Goal: Task Accomplishment & Management: Manage account settings

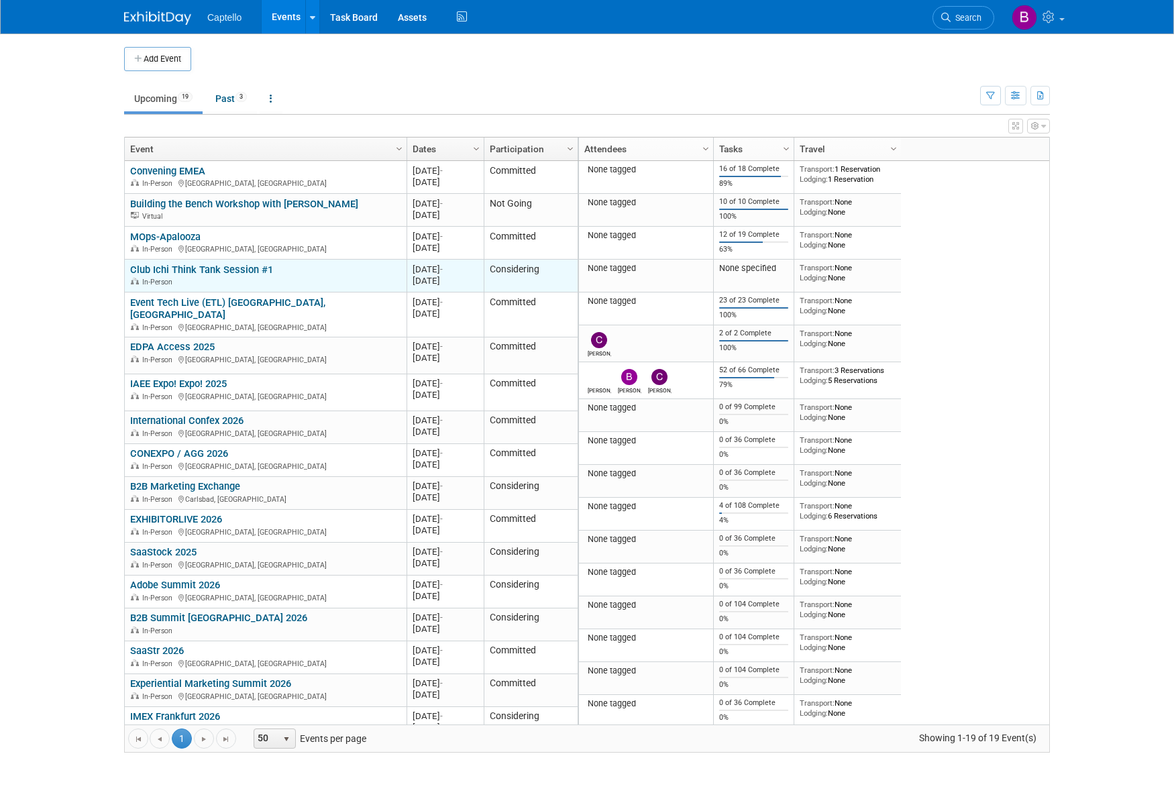
click at [242, 270] on link "Club Ichi Think Tank Session #1" at bounding box center [201, 270] width 143 height 12
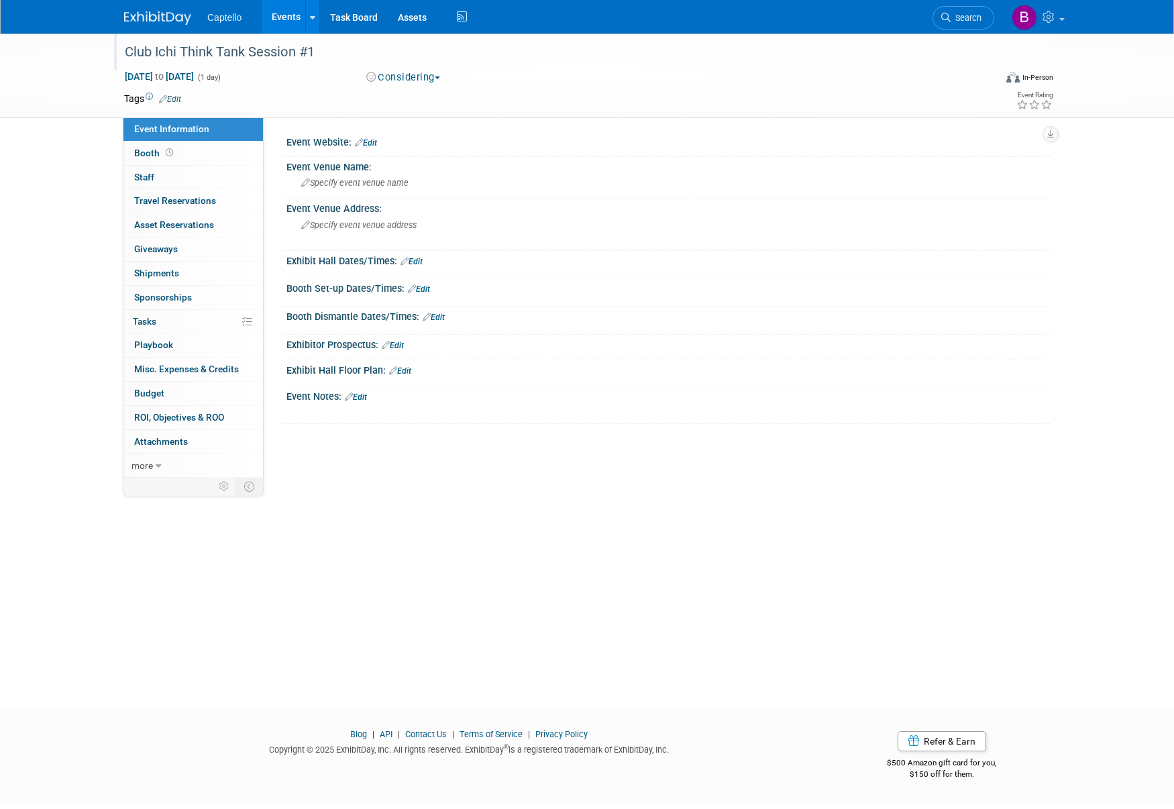
click at [303, 48] on div "Club Ichi Think Tank Session #1" at bounding box center [547, 52] width 854 height 24
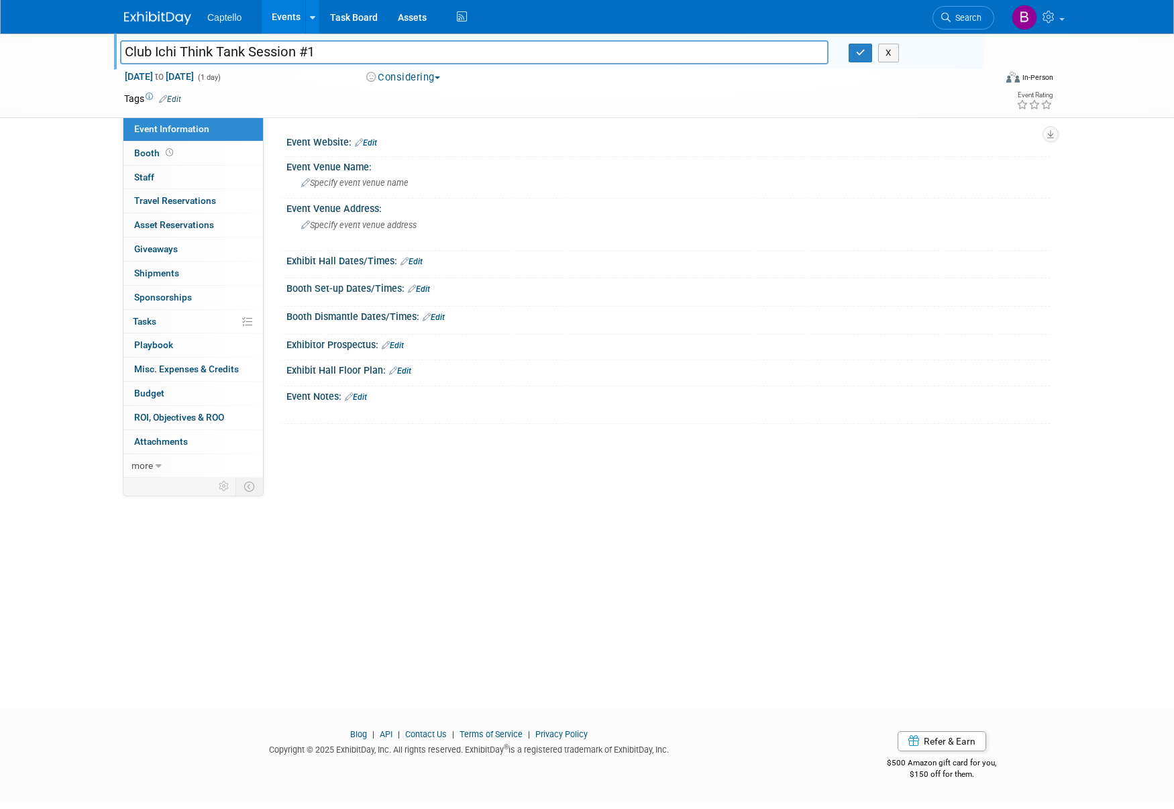
click at [303, 48] on input "Club Ichi Think Tank Session #1" at bounding box center [474, 51] width 709 height 23
click at [344, 52] on input "Club Ichi Think Tank Session #1" at bounding box center [474, 51] width 709 height 23
click at [250, 54] on input "Club Ichi Think Tank Session #1" at bounding box center [474, 51] width 709 height 23
drag, startPoint x: 246, startPoint y: 53, endPoint x: 346, endPoint y: 52, distance: 100.0
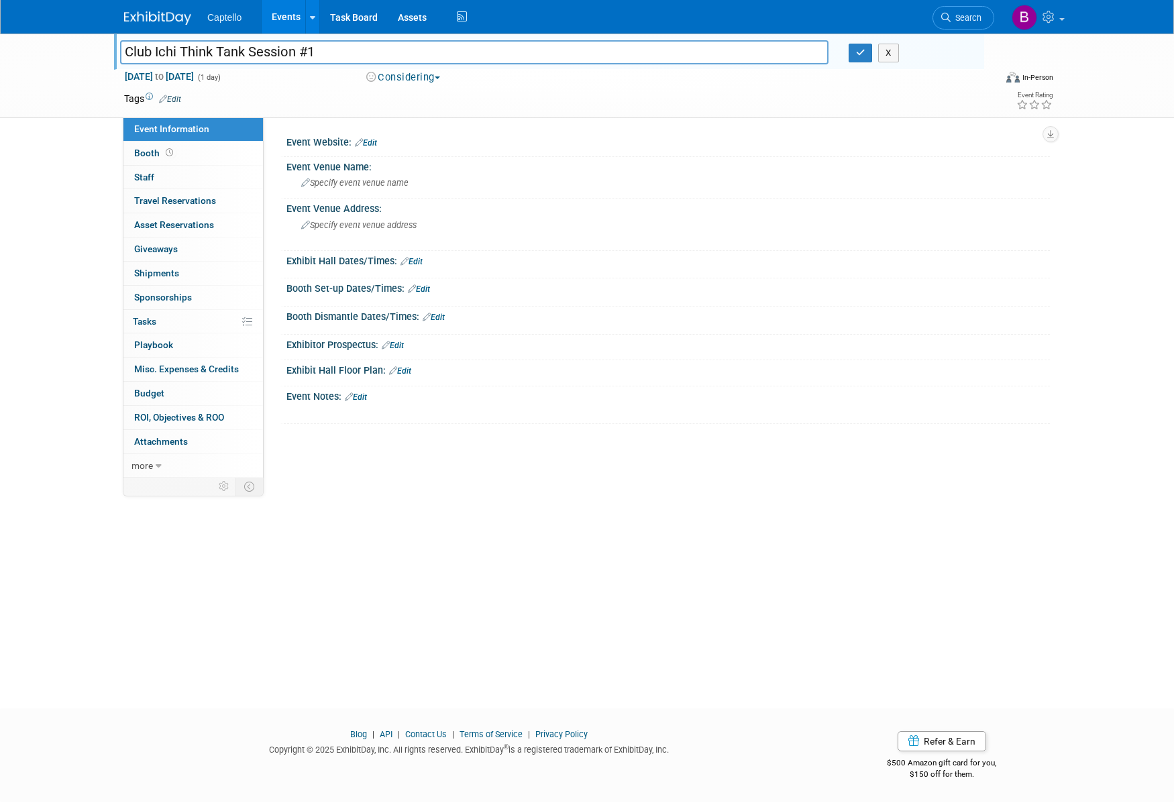
click at [344, 52] on input "Club Ichi Think Tank Session #1" at bounding box center [474, 51] width 709 height 23
drag, startPoint x: 254, startPoint y: 53, endPoint x: 184, endPoint y: 54, distance: 69.8
click at [183, 54] on input "Club Ichi Think Tank: Atlanta Spontaneous Think Tank" at bounding box center [474, 51] width 709 height 23
type input "Club Ichi Atlanta Spontaneous Think Tank"
click at [155, 75] on span "Nov 4, 2025 to Nov 4, 2025" at bounding box center [159, 76] width 70 height 12
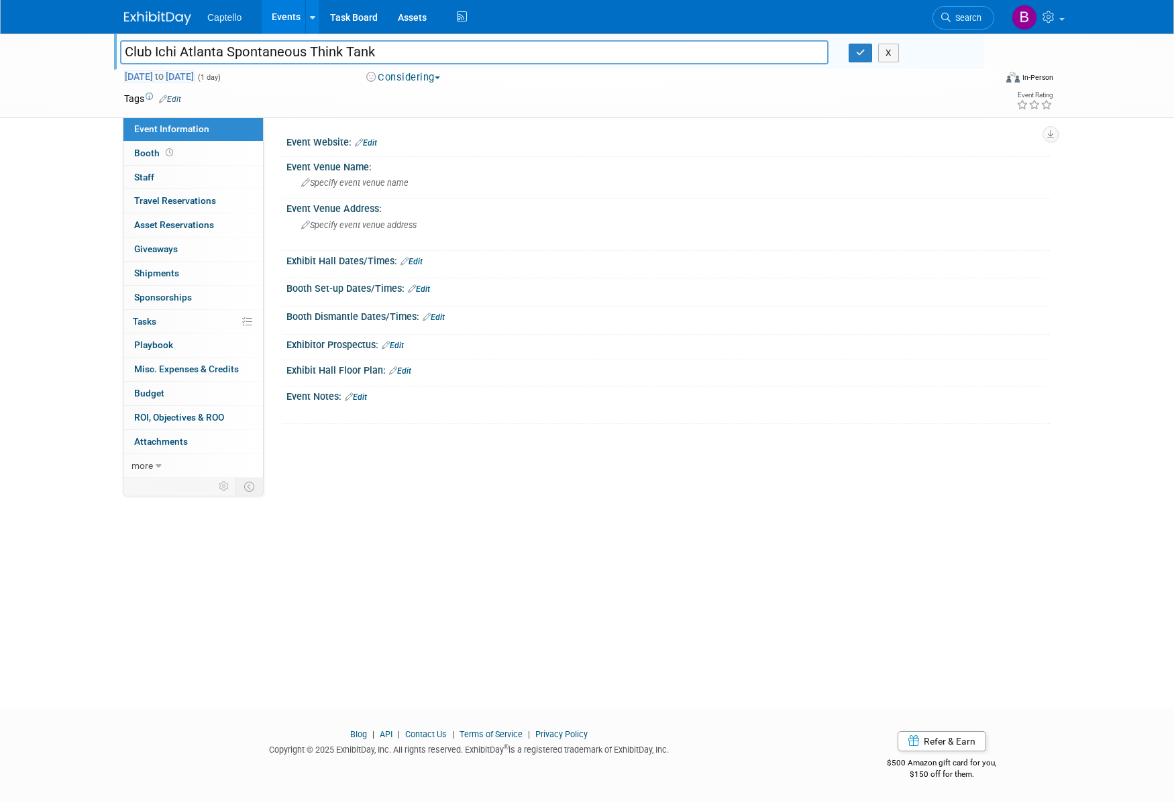
type input "Nov 4, 2025"
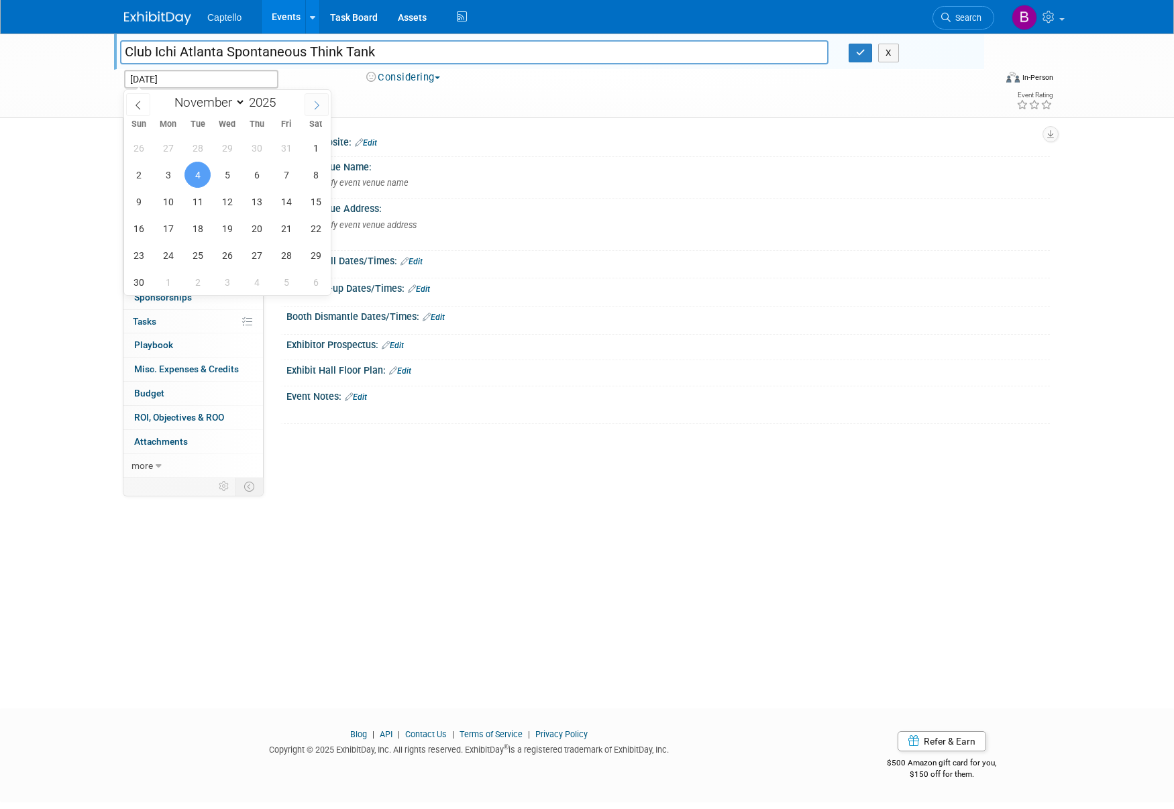
click at [319, 107] on icon at bounding box center [316, 105] width 9 height 9
select select "11"
click at [284, 147] on span "5" at bounding box center [286, 148] width 26 height 26
type input "[DATE]"
click at [315, 146] on span "6" at bounding box center [316, 148] width 26 height 26
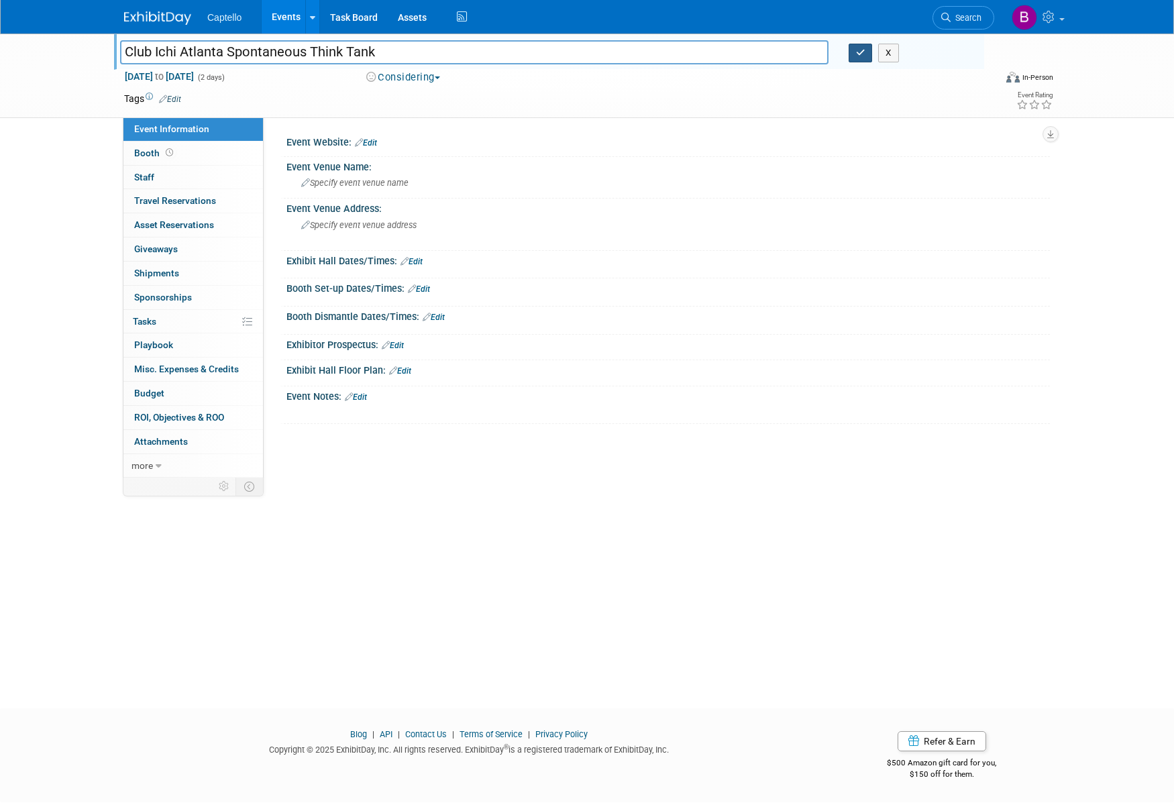
click at [864, 53] on icon "button" at bounding box center [860, 52] width 9 height 9
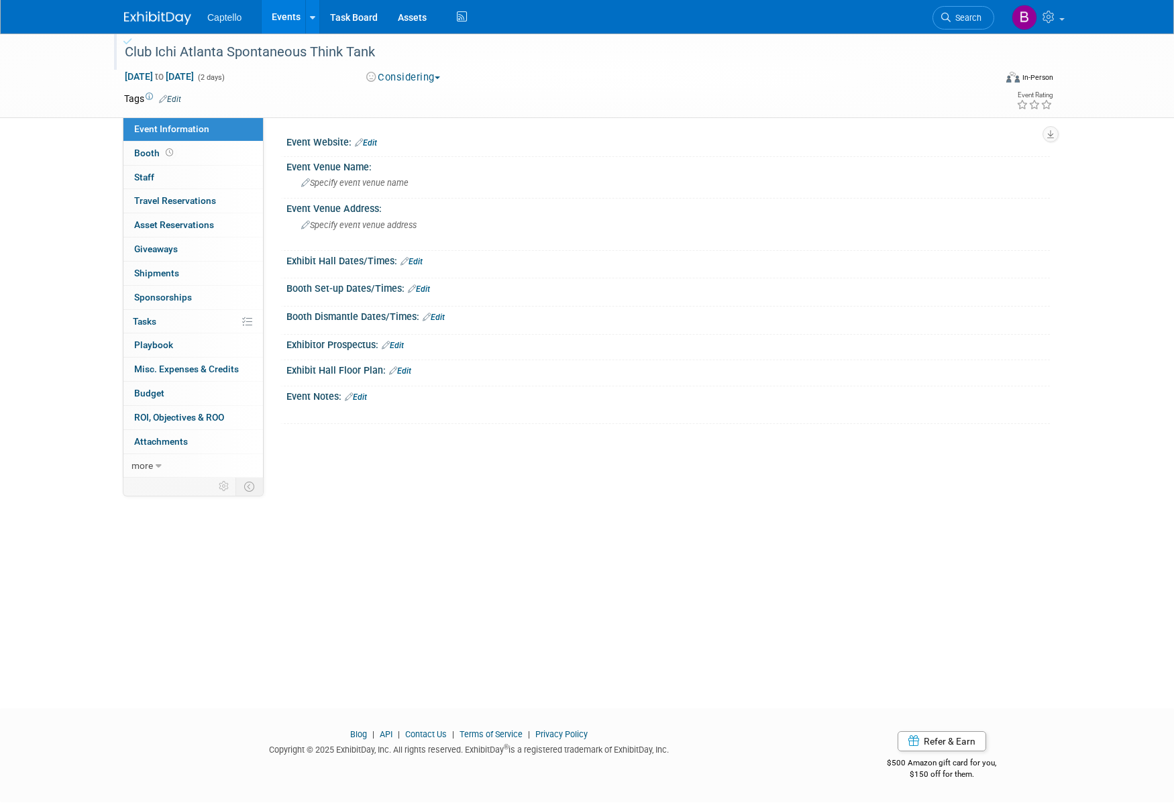
click at [223, 12] on span "Captello" at bounding box center [224, 17] width 34 height 11
click at [148, 16] on img at bounding box center [157, 17] width 67 height 13
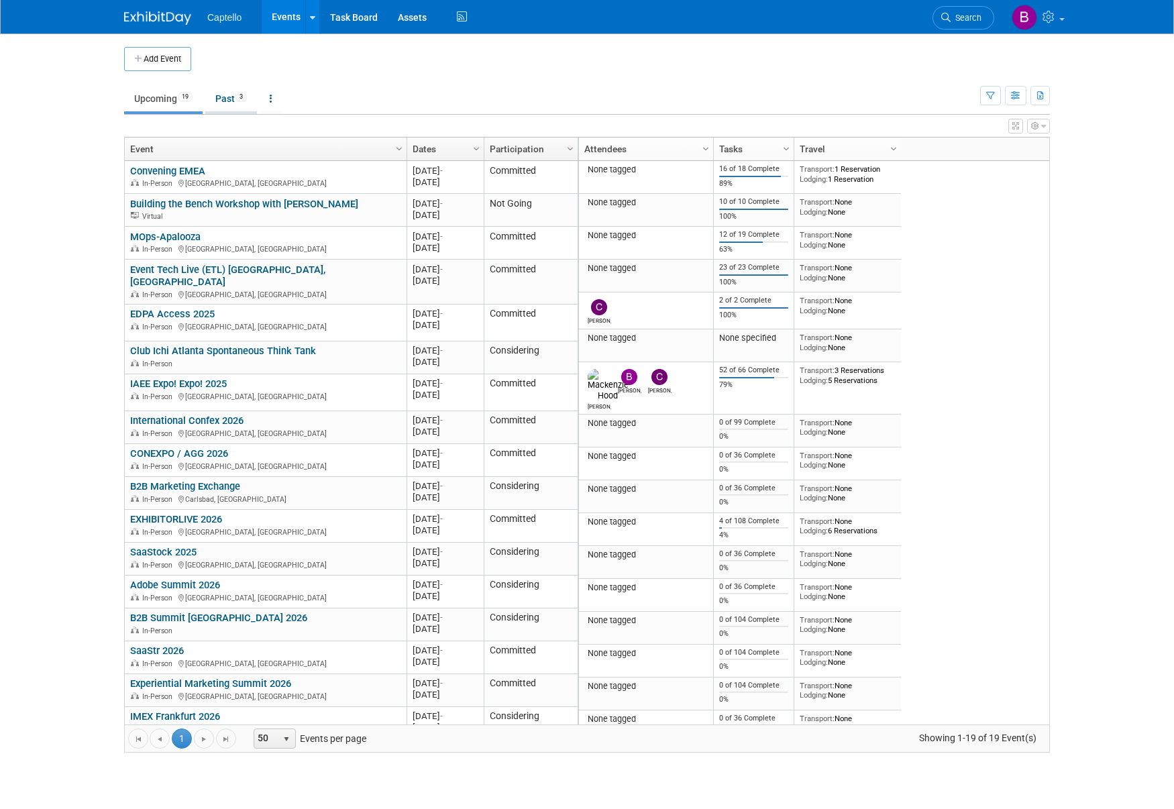
click at [229, 107] on link "Past 3" at bounding box center [231, 99] width 52 height 26
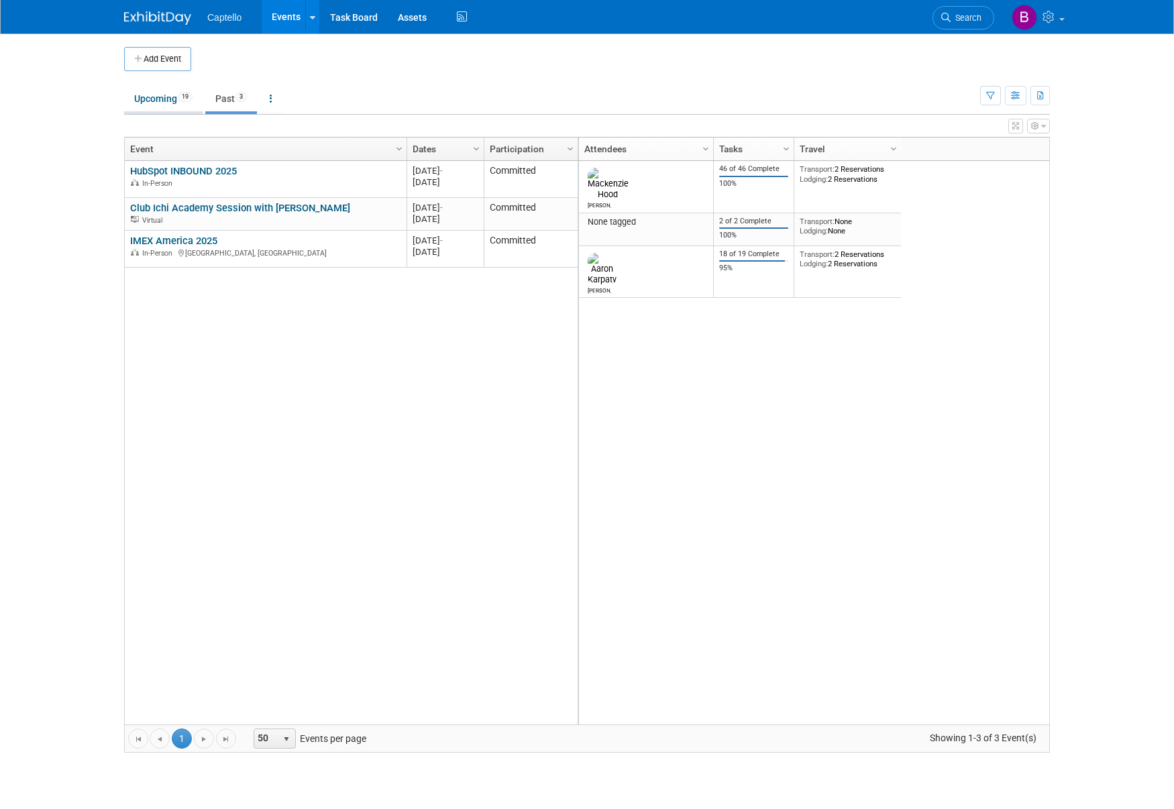
click at [163, 97] on link "Upcoming 19" at bounding box center [163, 99] width 79 height 26
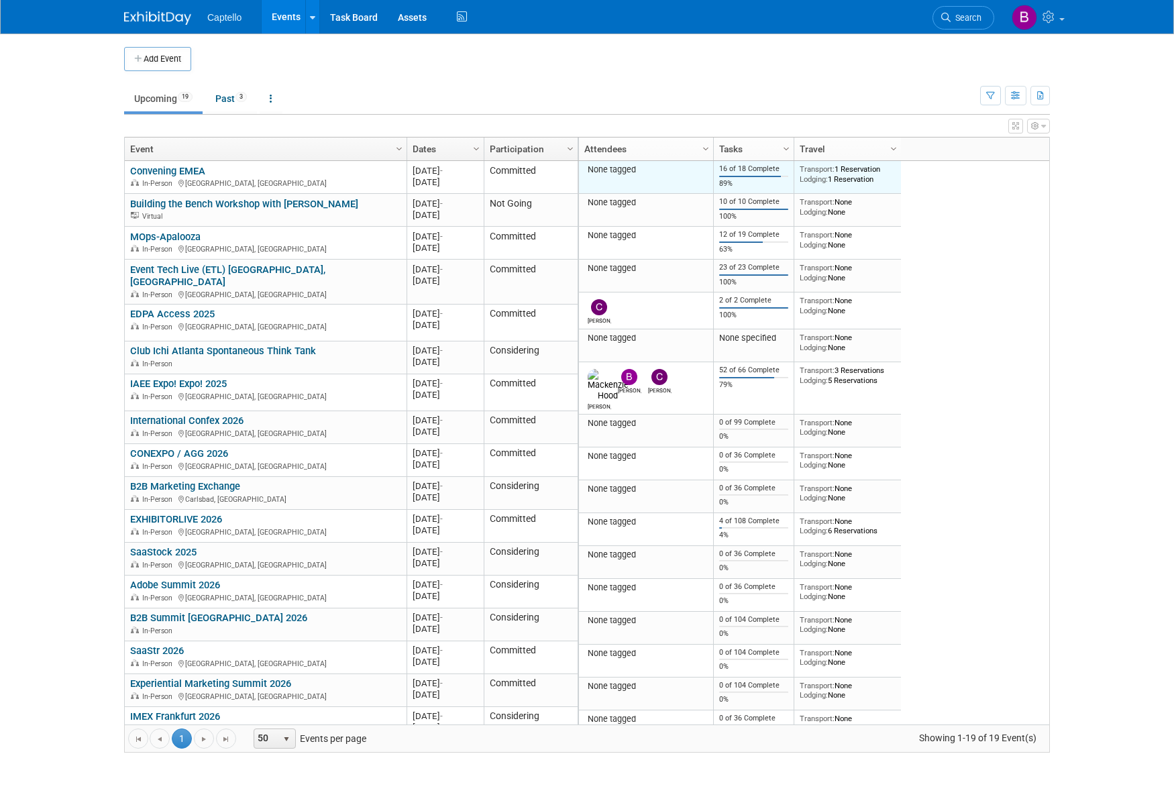
click at [616, 170] on div "None tagged" at bounding box center [647, 169] width 124 height 11
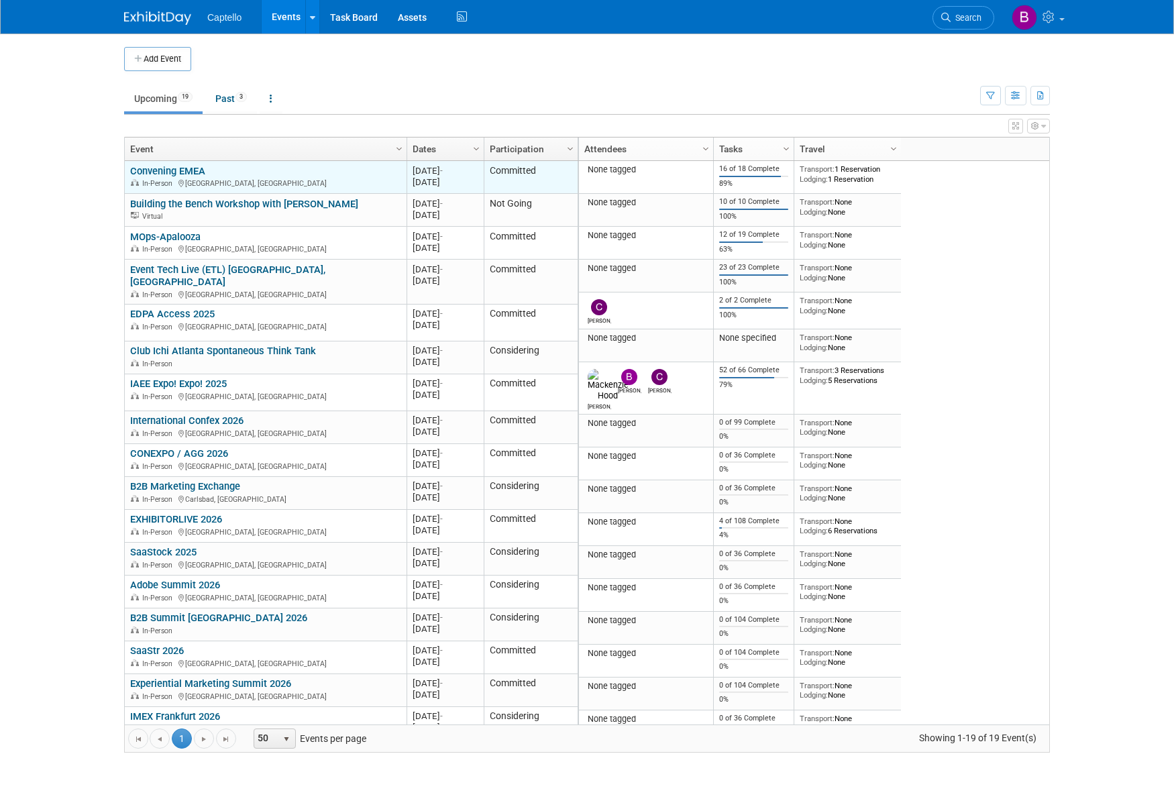
click at [167, 168] on link "Convening EMEA" at bounding box center [167, 171] width 75 height 12
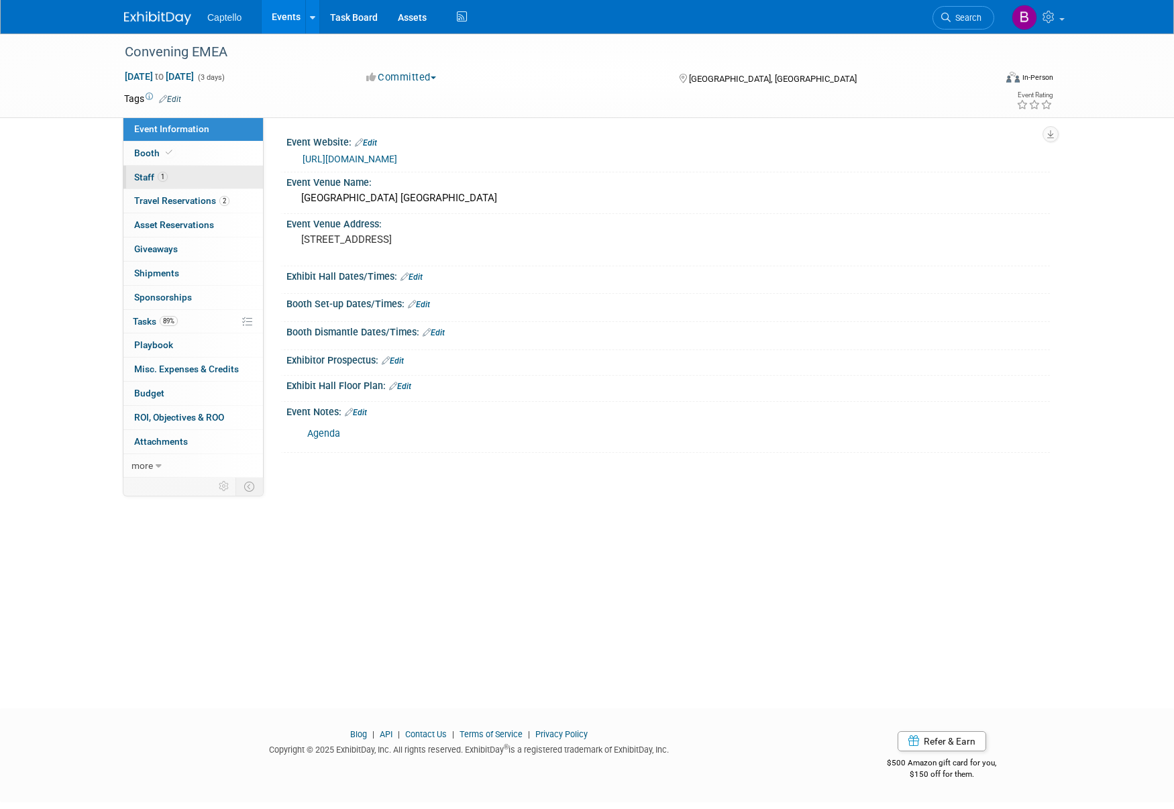
click at [176, 174] on link "1 Staff 1" at bounding box center [193, 177] width 140 height 23
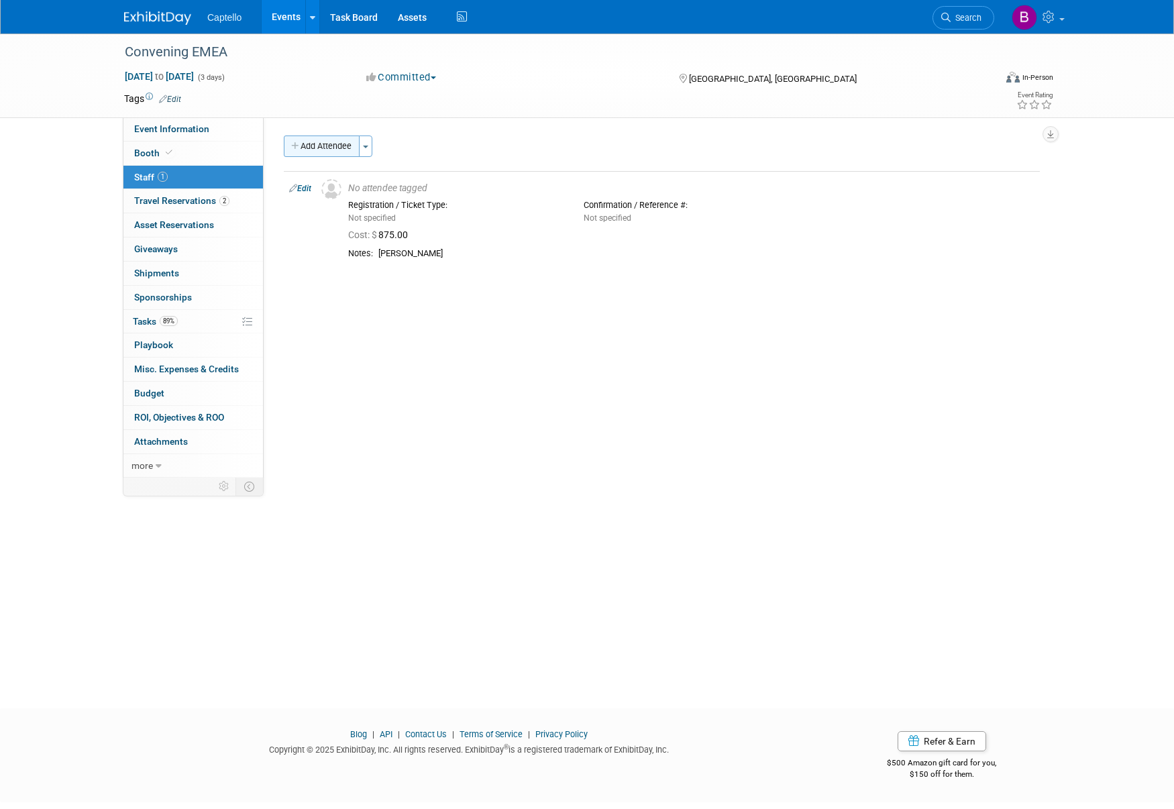
click at [329, 146] on button "Add Attendee" at bounding box center [322, 146] width 76 height 21
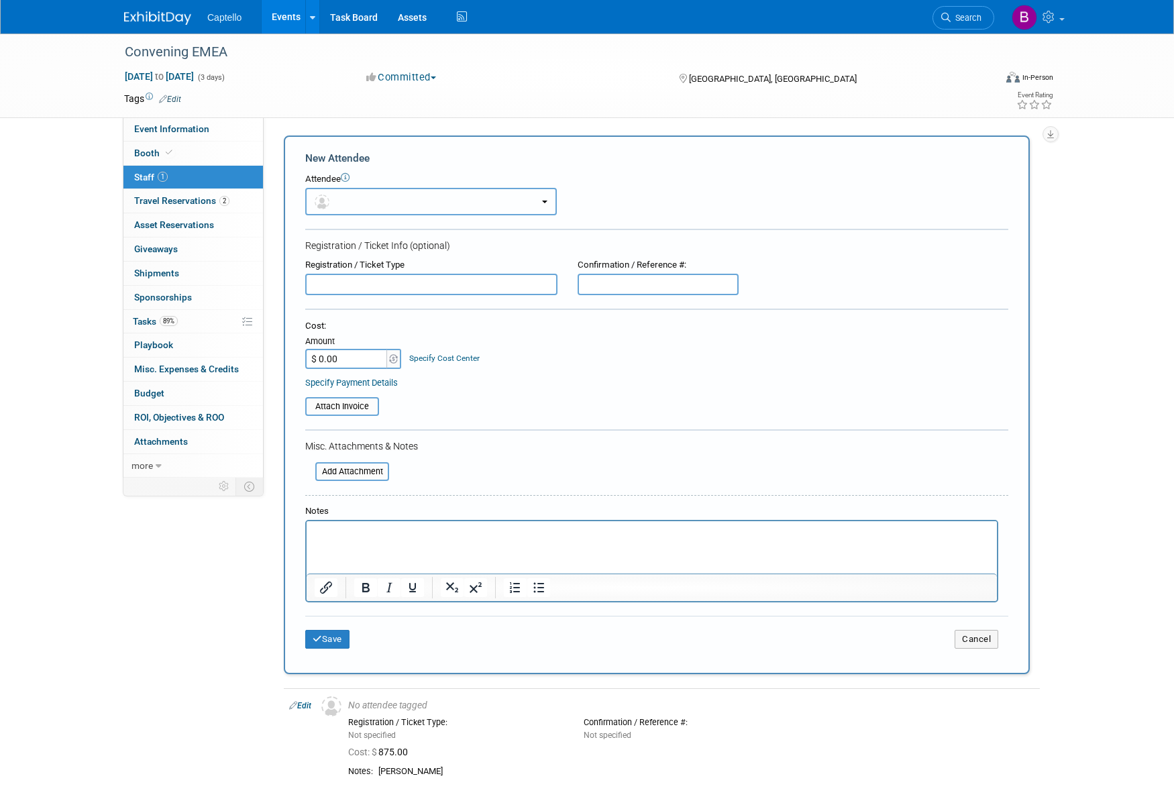
click at [348, 203] on button "button" at bounding box center [431, 202] width 252 height 28
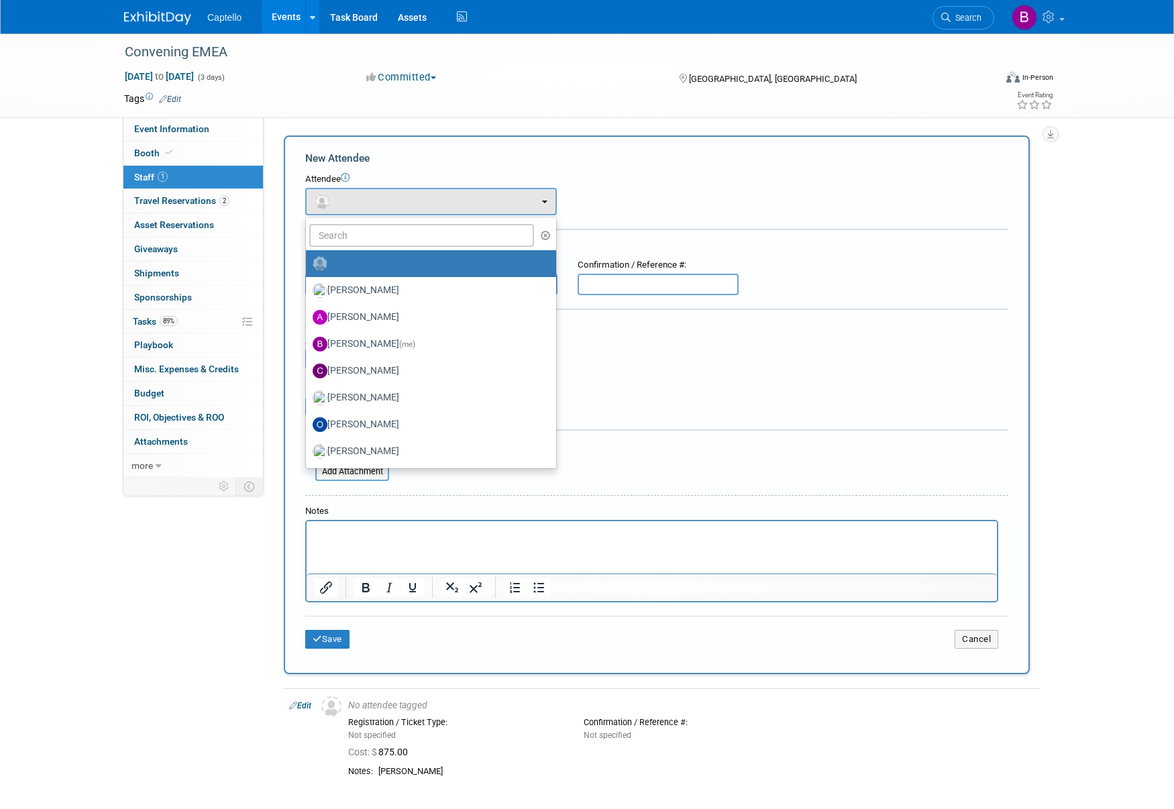
click at [589, 166] on form "New Attendee Attendee <img src="https://www.exhibitday.com/Images/Unassigned-Us…" at bounding box center [656, 405] width 703 height 508
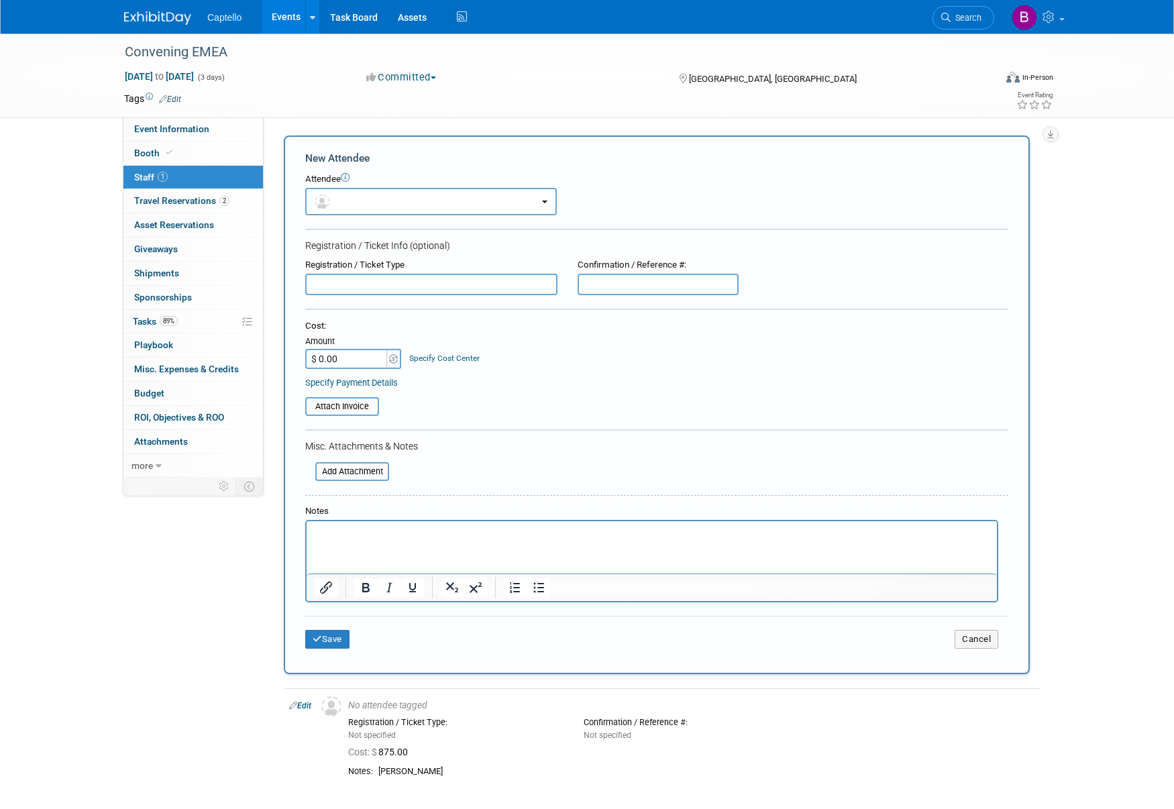
click at [296, 19] on link "Events" at bounding box center [286, 17] width 49 height 34
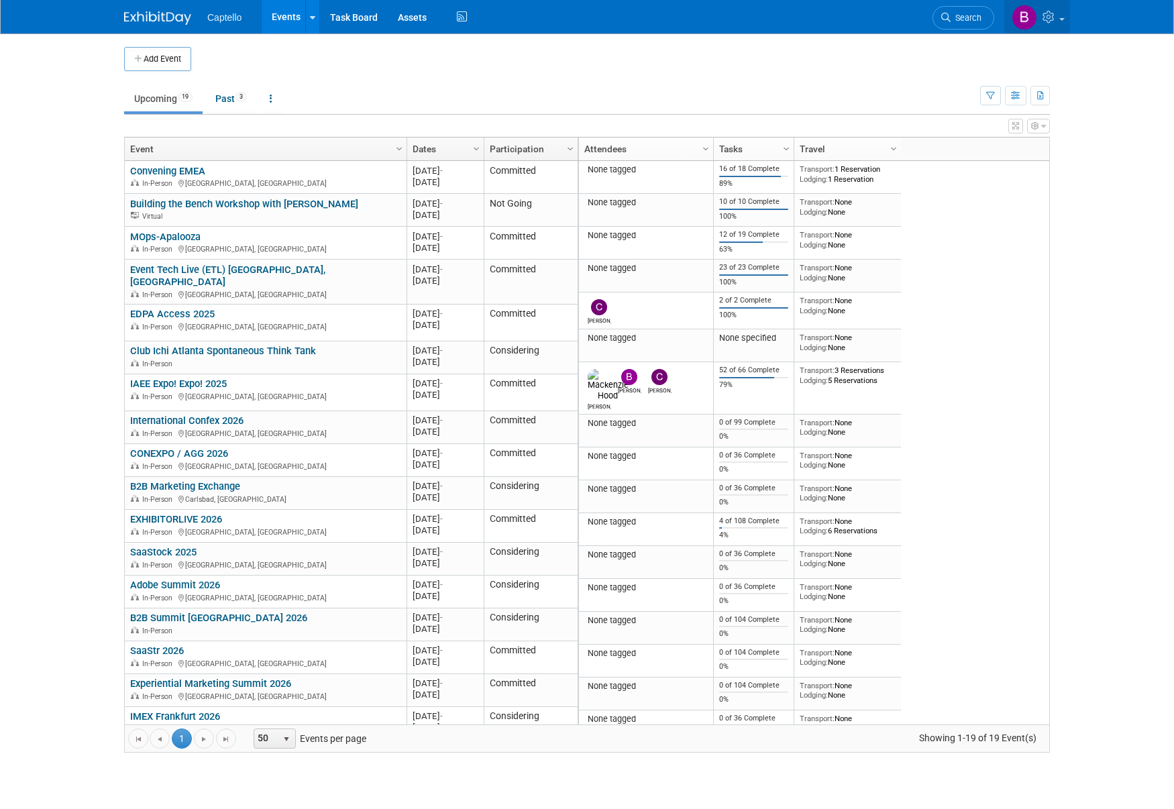
click at [1048, 19] on icon at bounding box center [1050, 17] width 15 height 12
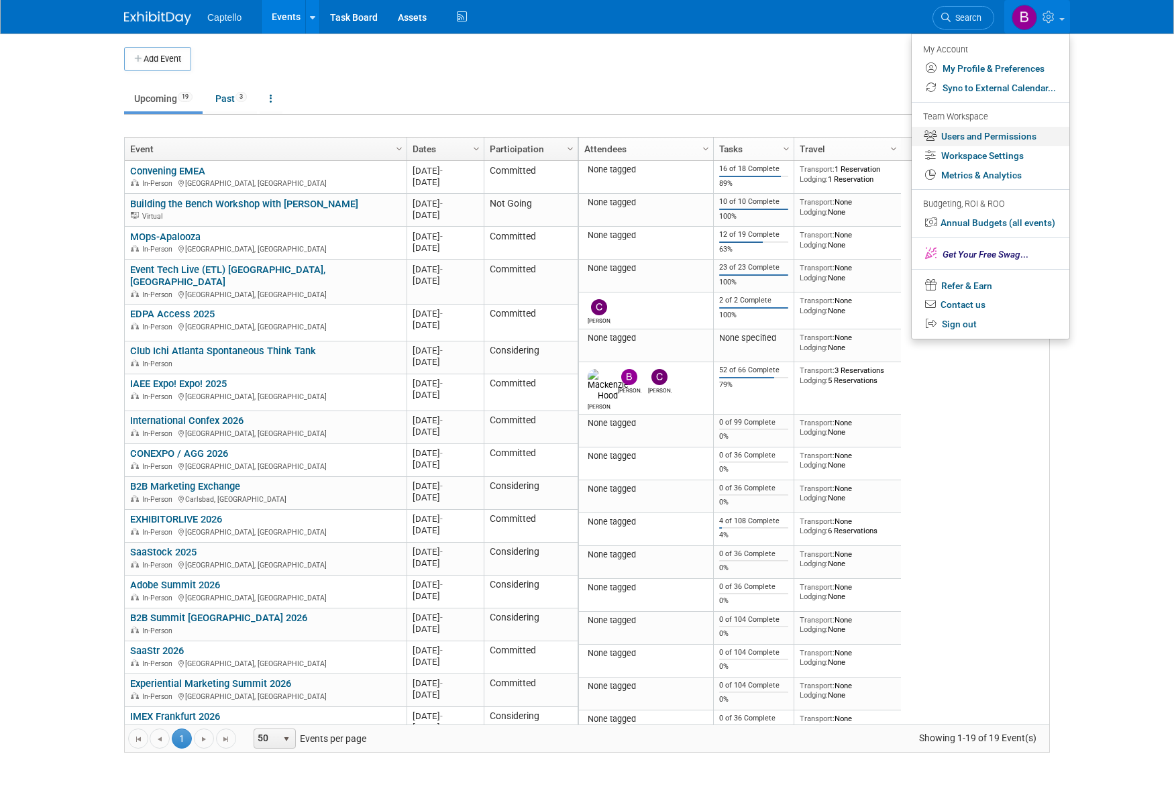
click at [986, 136] on link "Users and Permissions" at bounding box center [991, 136] width 158 height 19
